Goal: Use online tool/utility: Utilize a website feature to perform a specific function

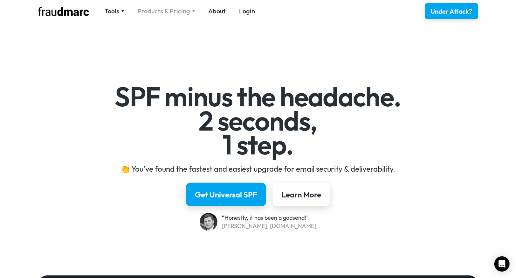
click at [181, 10] on div "Products & Pricing" at bounding box center [164, 11] width 52 height 9
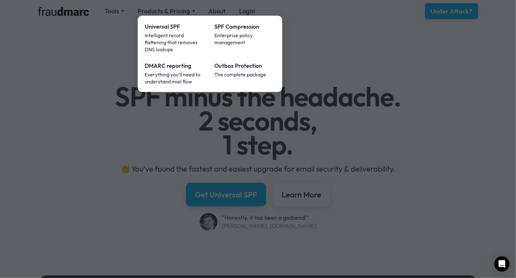
click at [83, 79] on div at bounding box center [258, 139] width 516 height 278
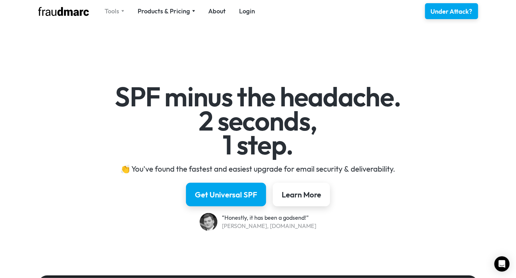
click at [119, 11] on div "Tools" at bounding box center [115, 11] width 20 height 9
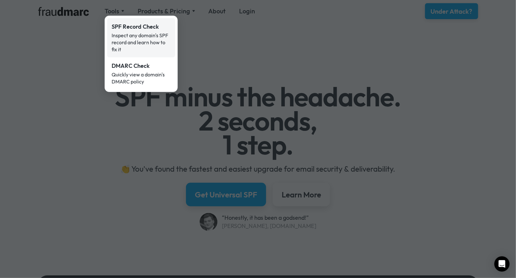
click at [130, 44] on div "Inspect any domain's SPF record and learn how to fix it" at bounding box center [141, 42] width 59 height 21
